Goal: Task Accomplishment & Management: Manage account settings

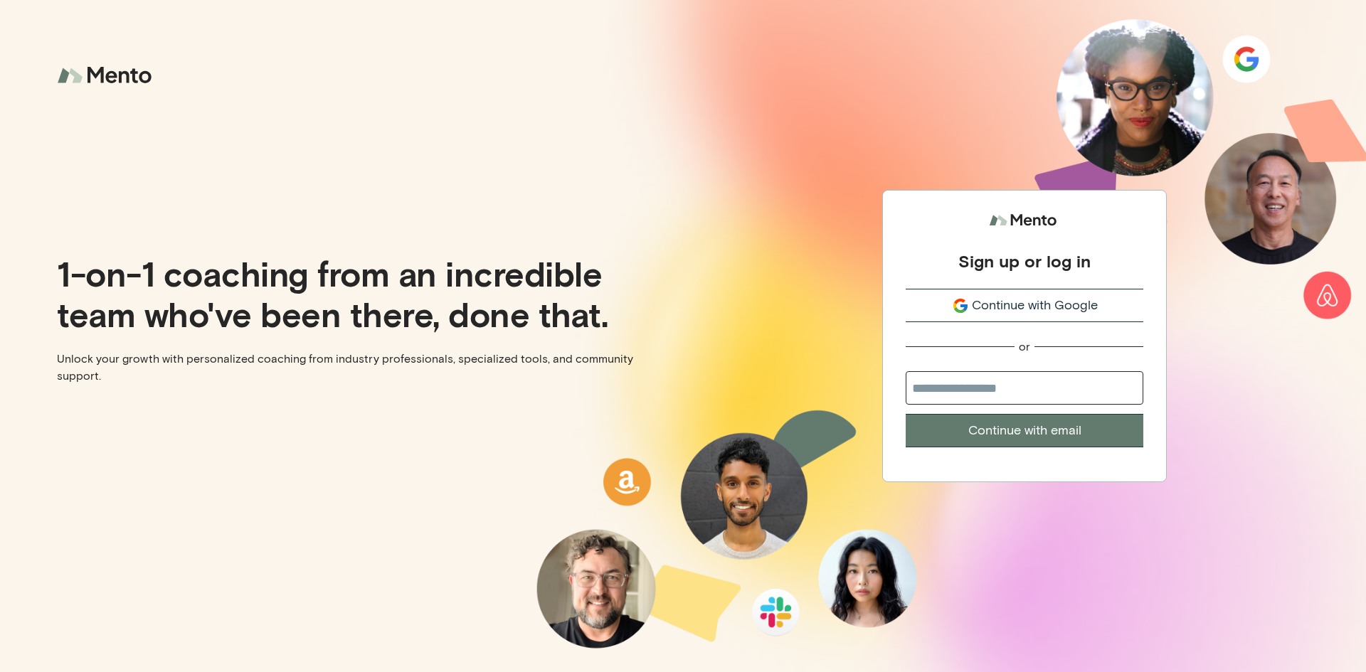
click at [1016, 390] on input "email" at bounding box center [1025, 387] width 238 height 33
type input "**********"
click at [1032, 433] on button "Continue with email" at bounding box center [1025, 430] width 238 height 33
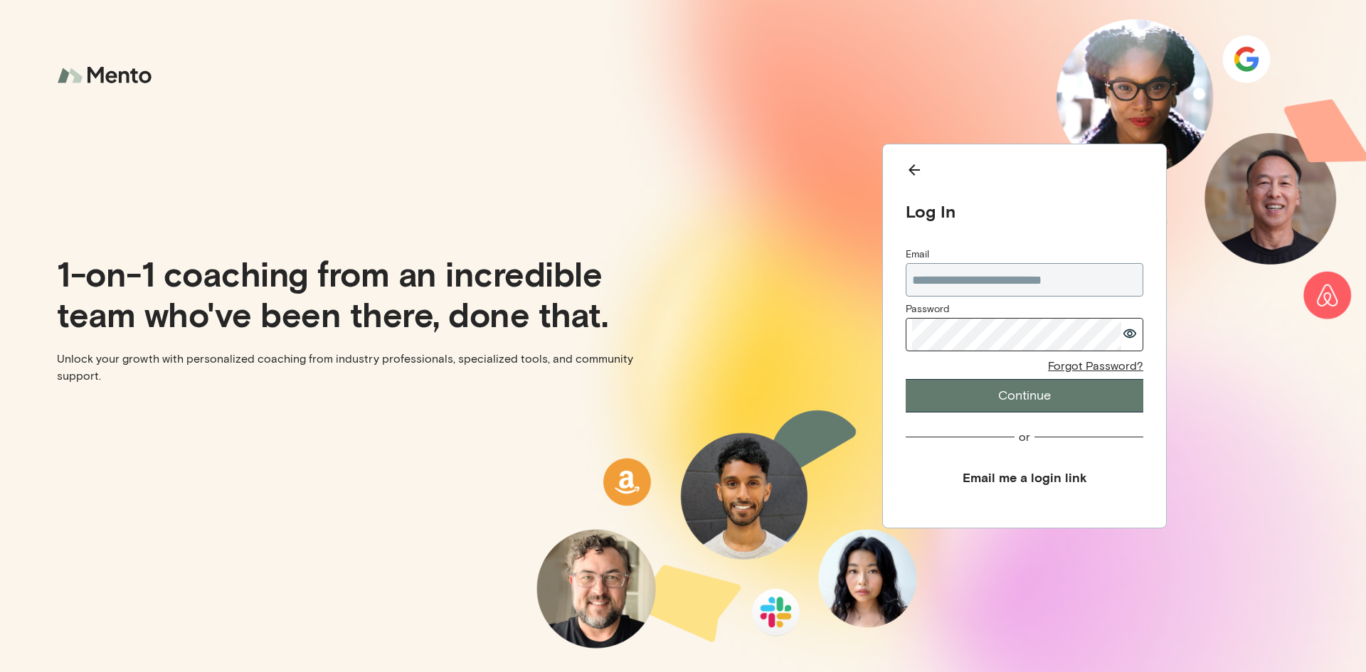
click at [906, 379] on button "Continue" at bounding box center [1025, 395] width 238 height 33
